Goal: Transaction & Acquisition: Purchase product/service

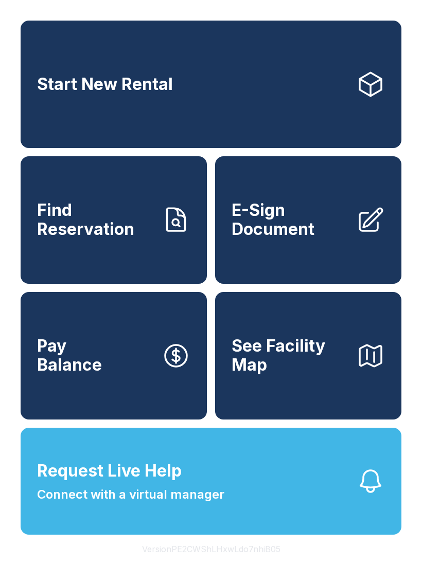
click at [122, 233] on span "Find Reservation" at bounding box center [95, 220] width 116 height 38
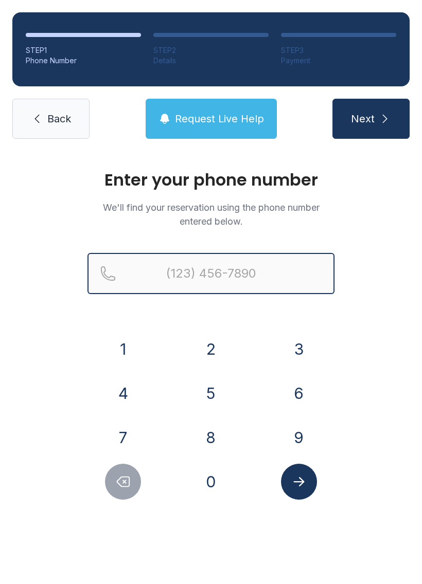
click at [221, 274] on input "Reservation phone number" at bounding box center [210, 273] width 247 height 41
click at [370, 119] on button "Next" at bounding box center [370, 119] width 77 height 40
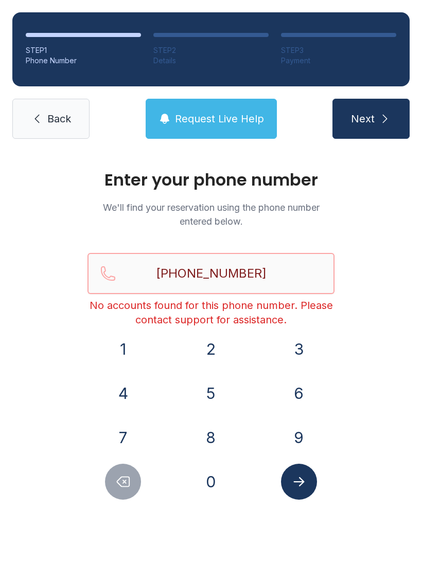
click at [282, 265] on input "[PHONE_NUMBER]" at bounding box center [210, 273] width 247 height 41
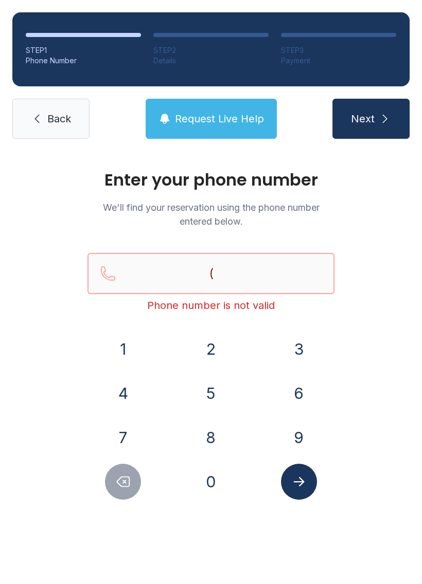
type input "("
click at [64, 115] on span "Back" at bounding box center [59, 119] width 24 height 14
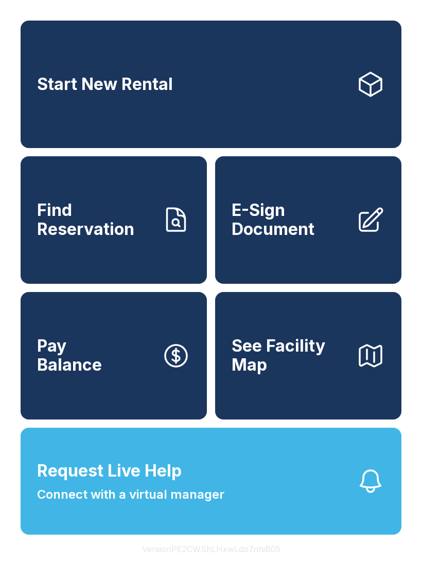
click at [304, 374] on span "See Facility Map" at bounding box center [289, 356] width 116 height 38
click at [113, 376] on link "Pay Balance" at bounding box center [114, 356] width 186 height 128
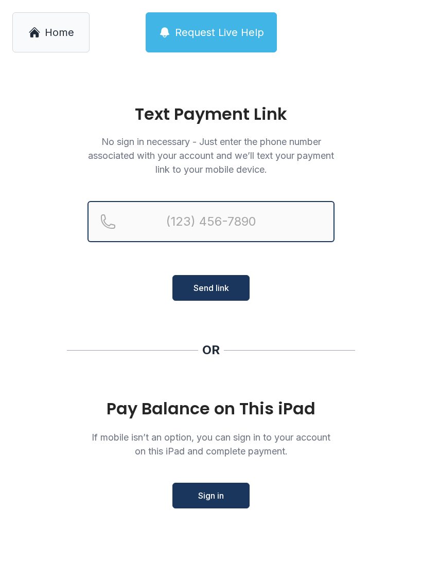
click at [216, 240] on input "Reservation phone number" at bounding box center [210, 221] width 247 height 41
type input "[PHONE_NUMBER]"
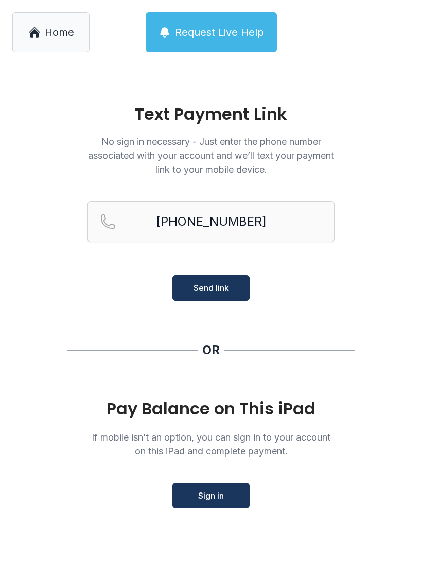
click at [228, 287] on span "Send link" at bounding box center [210, 288] width 35 height 12
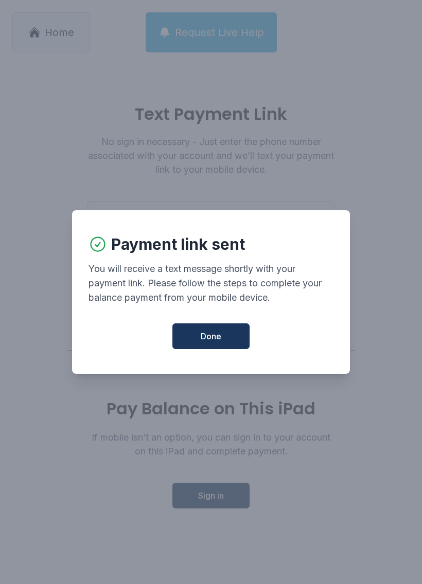
click at [208, 349] on button "Done" at bounding box center [210, 336] width 77 height 26
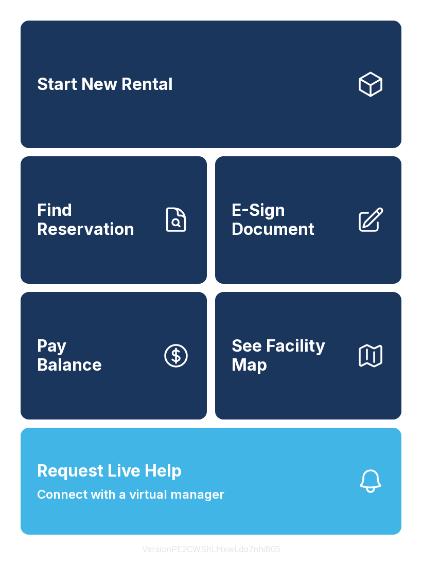
click at [130, 370] on link "Pay Balance" at bounding box center [114, 356] width 186 height 128
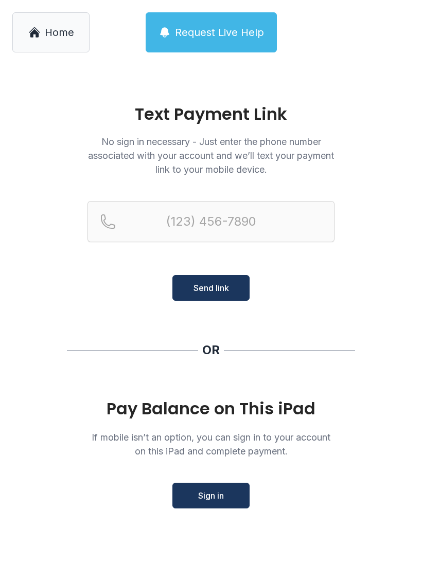
click at [220, 501] on span "Sign in" at bounding box center [211, 495] width 26 height 12
click at [47, 27] on span "Home" at bounding box center [59, 32] width 29 height 14
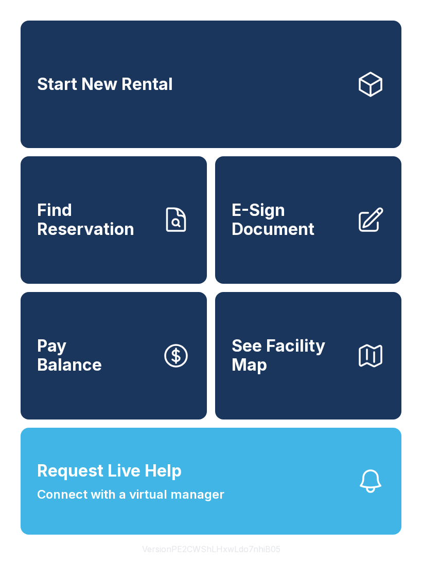
click at [270, 474] on button "Request Live Help Connect with a virtual manager" at bounding box center [211, 481] width 380 height 107
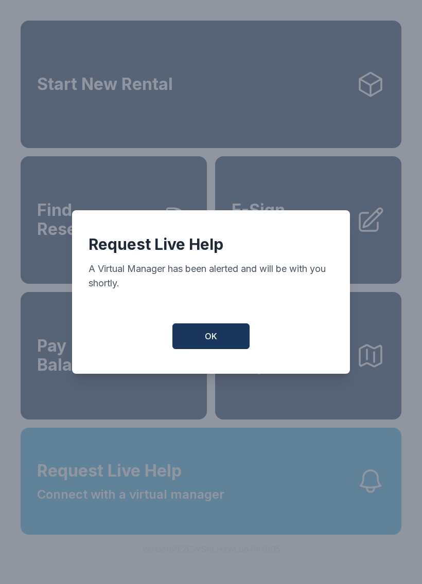
click at [205, 349] on button "OK" at bounding box center [210, 336] width 77 height 26
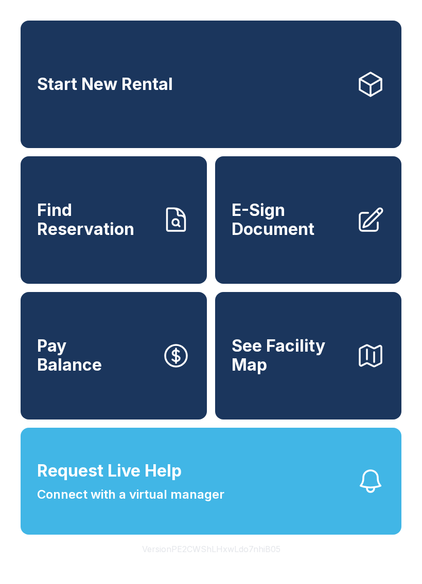
click at [205, 354] on link "Pay Balance" at bounding box center [114, 356] width 186 height 128
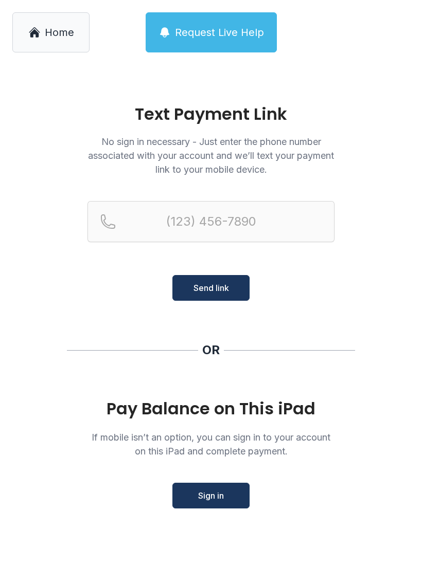
click at [59, 41] on link "Home" at bounding box center [50, 32] width 77 height 40
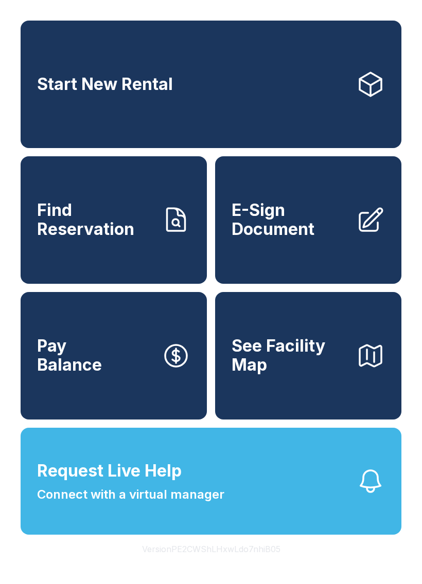
click at [308, 374] on span "See Facility Map" at bounding box center [289, 356] width 116 height 38
click at [290, 374] on span "See Facility Map" at bounding box center [289, 356] width 116 height 38
click at [123, 527] on button "Request Live Help Connect with a virtual manager" at bounding box center [211, 481] width 380 height 107
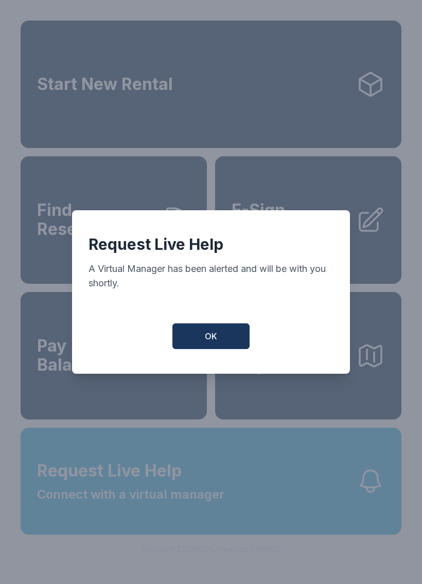
click at [199, 339] on button "OK" at bounding box center [210, 336] width 77 height 26
